Goal: Obtain resource: Obtain resource

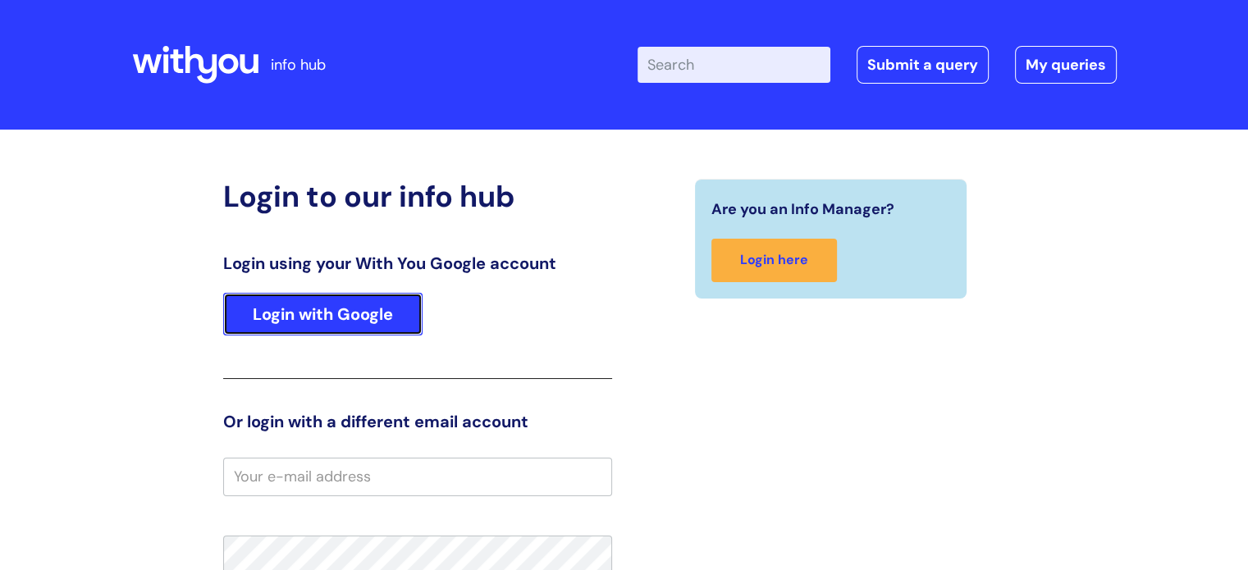
click at [308, 318] on link "Login with Google" at bounding box center [322, 314] width 199 height 43
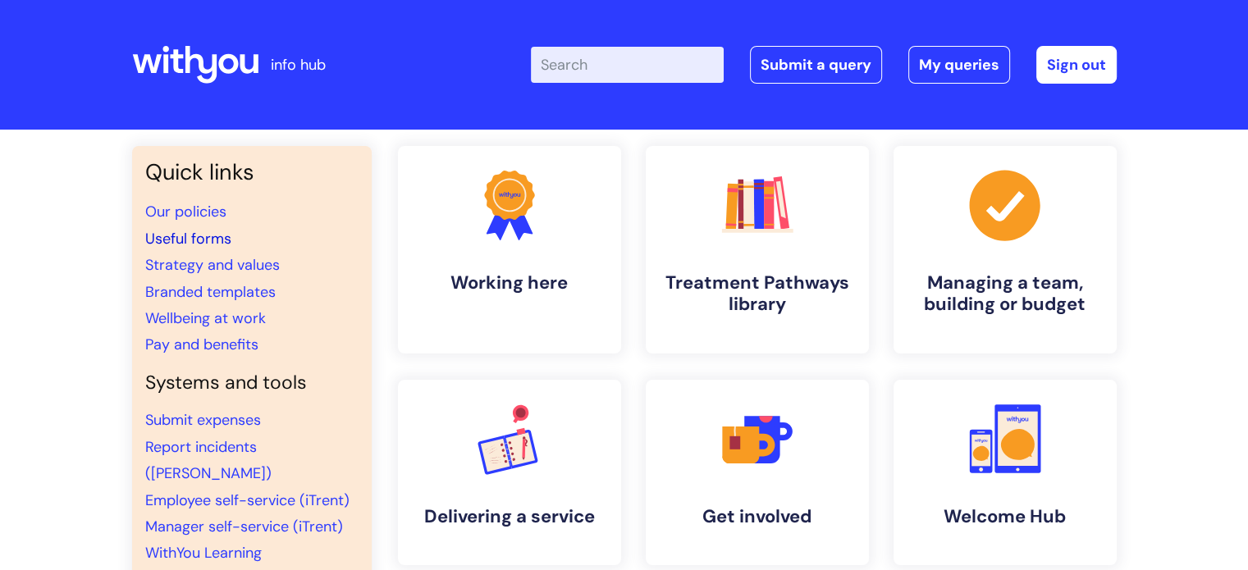
click at [216, 238] on link "Useful forms" at bounding box center [188, 239] width 86 height 20
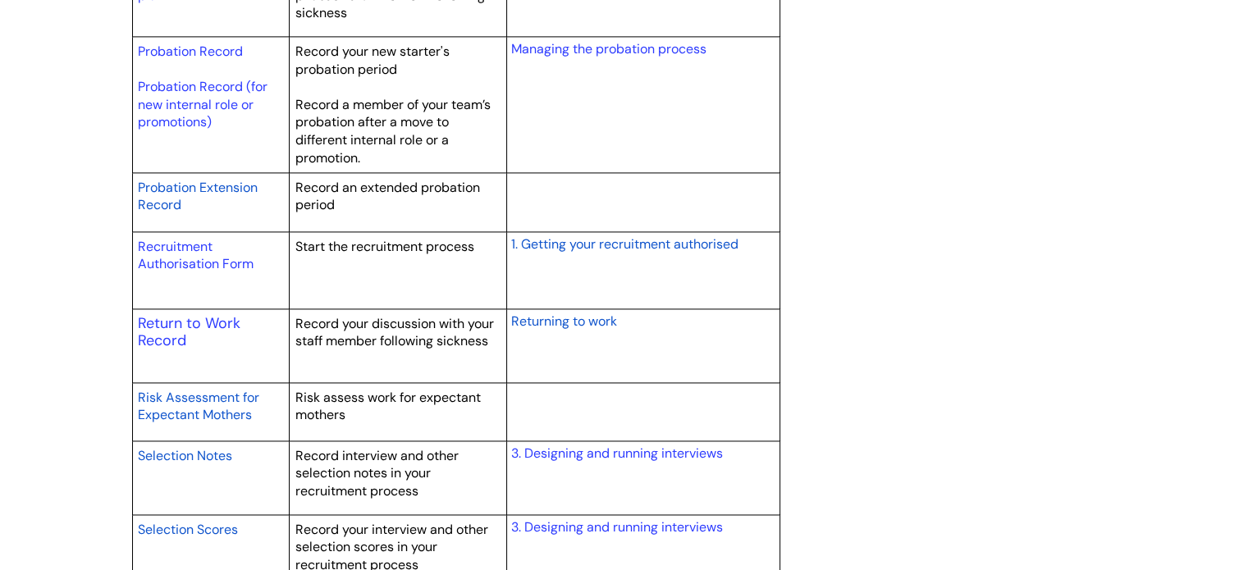
scroll to position [2298, 0]
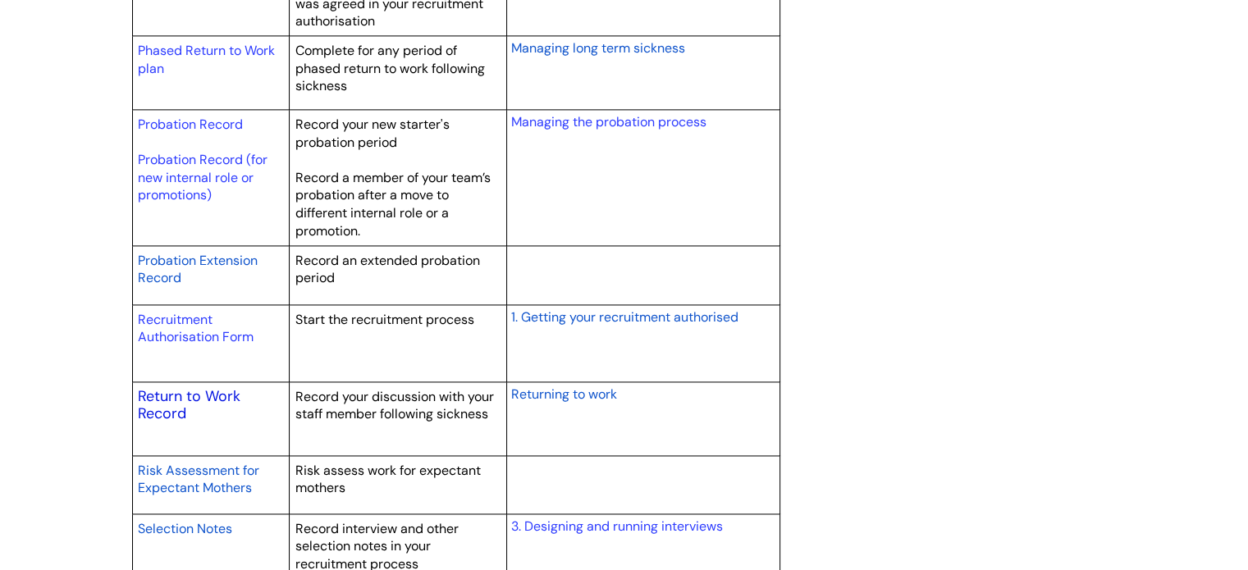
click at [216, 391] on link "Return to Work Record" at bounding box center [189, 405] width 103 height 38
